Goal: Task Accomplishment & Management: Manage account settings

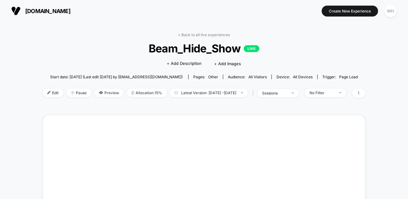
click at [20, 13] on img at bounding box center [15, 10] width 9 height 9
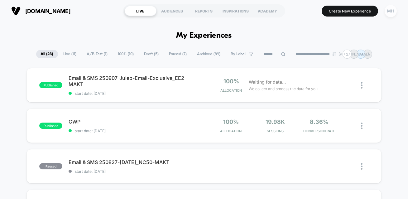
click at [386, 12] on div "MH" at bounding box center [390, 11] width 12 height 12
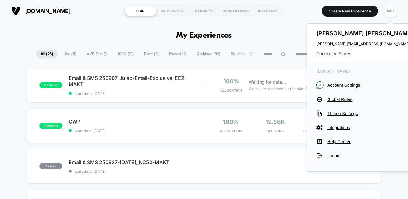
click at [343, 55] on span "Connected Stores" at bounding box center [365, 53] width 98 height 5
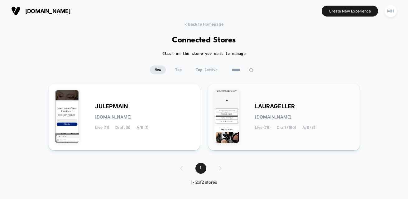
click at [253, 97] on div "[PERSON_NAME][DOMAIN_NAME] Live (76) Draft (160) A/B (3)" at bounding box center [283, 117] width 139 height 54
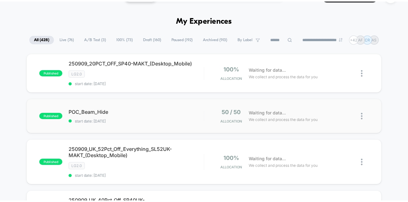
scroll to position [17, 0]
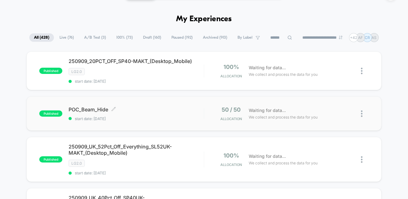
click at [143, 114] on div "POC_Beam_Hide Click to edit experience details Click to edit experience details…" at bounding box center [135, 113] width 135 height 15
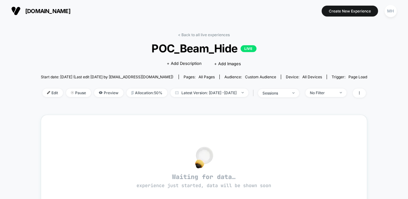
click at [22, 30] on div "< Back to all live experiences POC_Beam_Hide LIVE Click to edit experience deta…" at bounding box center [204, 196] width 408 height 348
